Goal: Task Accomplishment & Management: Complete application form

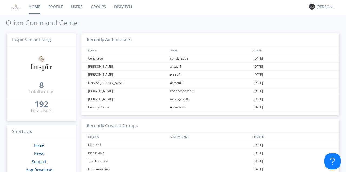
drag, startPoint x: 80, startPoint y: 7, endPoint x: 79, endPoint y: 14, distance: 6.2
click at [80, 7] on link "Users" at bounding box center [77, 7] width 20 height 14
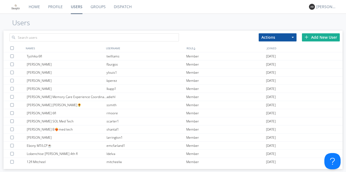
click at [322, 36] on div "Add New User" at bounding box center [321, 37] width 38 height 8
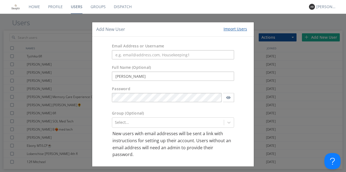
type input "[PERSON_NAME]"
click at [124, 58] on input "text" at bounding box center [173, 54] width 122 height 9
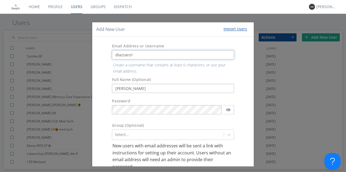
type input "dlazzaro1"
click at [130, 110] on body "Home Profile Users Groups Dispatch [PERSON_NAME] Users Actions Add to Group Del…" at bounding box center [173, 86] width 346 height 172
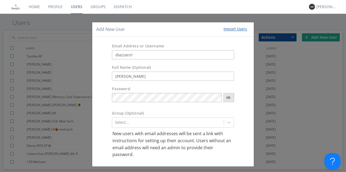
click at [227, 97] on icon "button" at bounding box center [229, 97] width 4 height 3
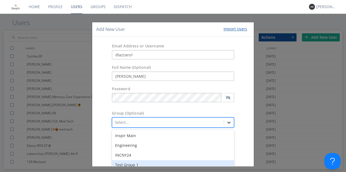
scroll to position [43, 0]
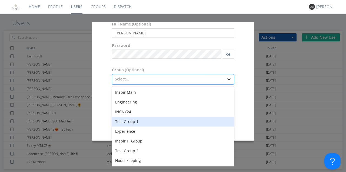
click at [229, 84] on div "option Test Group 1 focused, 4 of 8. 8 results available. Use Up and Down to ch…" at bounding box center [173, 79] width 122 height 10
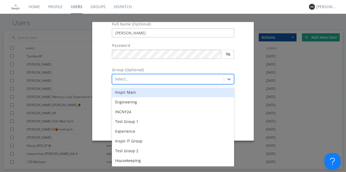
click at [133, 92] on div "Inspir Main" at bounding box center [173, 93] width 122 height 10
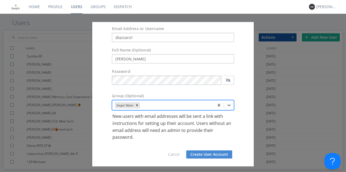
click at [205, 154] on button "Create User Account" at bounding box center [209, 154] width 46 height 8
